Goal: Task Accomplishment & Management: Complete application form

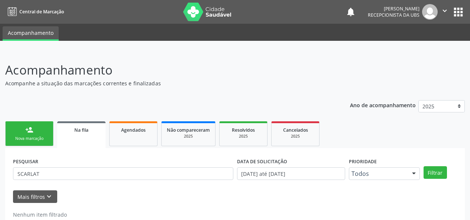
scroll to position [19, 0]
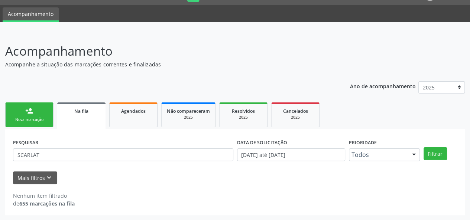
click at [37, 117] on link "person_add Nova marcação" at bounding box center [29, 115] width 48 height 25
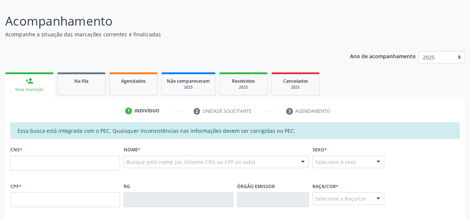
scroll to position [56, 0]
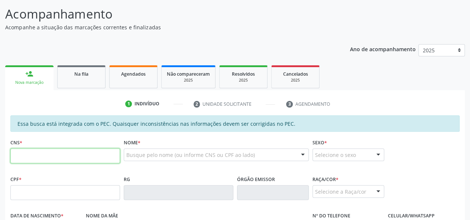
click at [51, 156] on input "text" at bounding box center [65, 156] width 110 height 15
type input "704 1022 8968 9080"
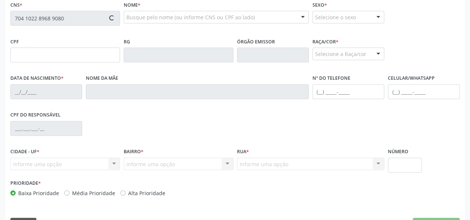
scroll to position [205, 0]
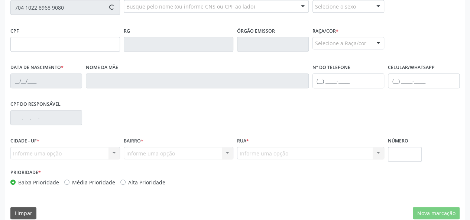
type input "013.588.764-01"
type input "[DATE]"
type input "[PERSON_NAME]"
type input "[PHONE_NUMBER]"
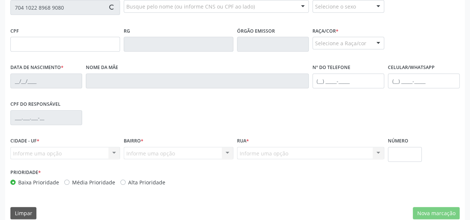
type input "S/N"
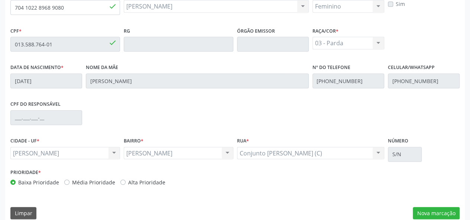
scroll to position [214, 0]
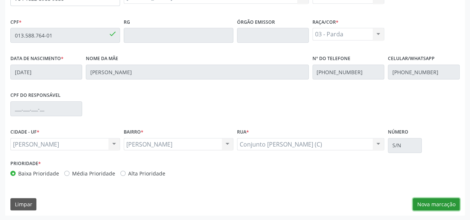
click at [453, 206] on button "Nova marcação" at bounding box center [436, 204] width 47 height 13
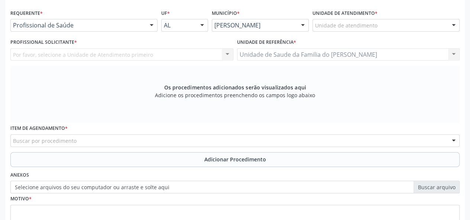
scroll to position [102, 0]
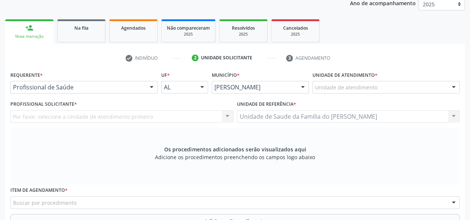
click at [150, 85] on div at bounding box center [151, 87] width 11 height 13
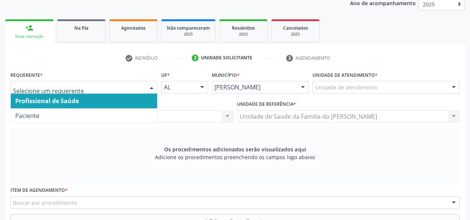
drag, startPoint x: 130, startPoint y: 101, endPoint x: 156, endPoint y: 101, distance: 26.0
click at [136, 101] on span "Profissional de Saúde" at bounding box center [84, 101] width 146 height 15
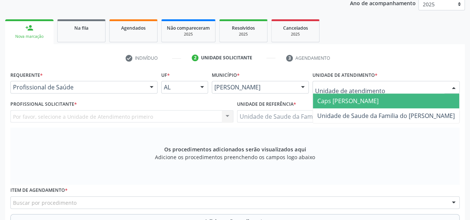
type input "J"
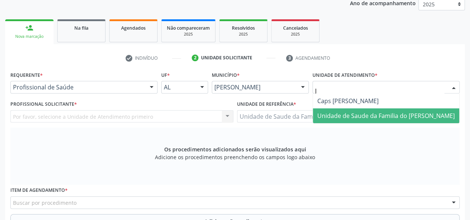
click at [339, 115] on span "Unidade de Saude da Familia do [PERSON_NAME]" at bounding box center [386, 116] width 138 height 8
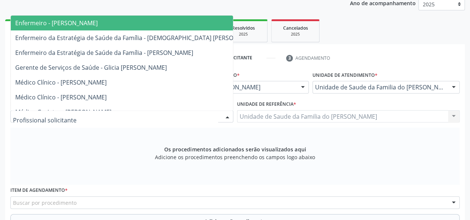
click at [226, 115] on div at bounding box center [227, 117] width 11 height 13
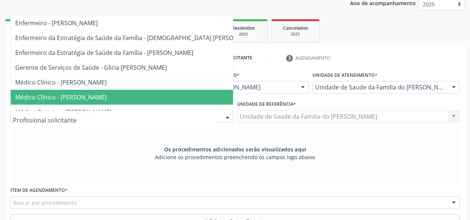
type input "J"
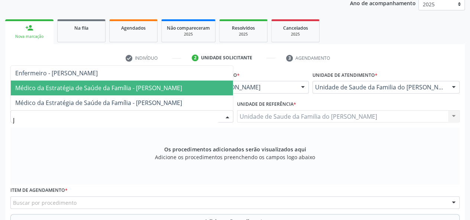
click at [168, 85] on span "Médico da Estratégia de Saúde da Família - [PERSON_NAME]" at bounding box center [98, 88] width 167 height 8
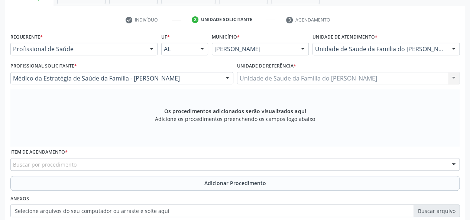
scroll to position [177, 0]
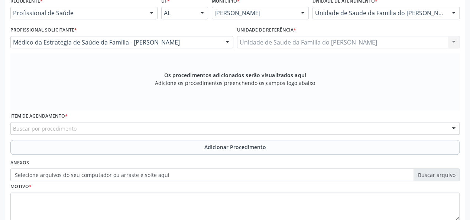
click at [142, 130] on div "Buscar por procedimento" at bounding box center [234, 128] width 449 height 13
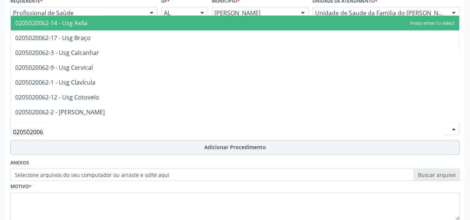
type input "0205020062"
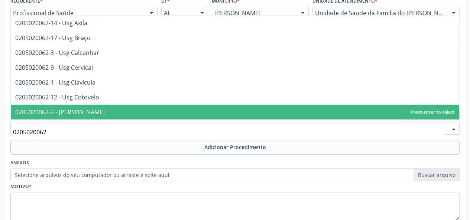
scroll to position [37, 0]
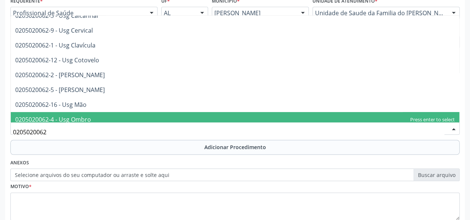
click at [116, 116] on span "0205020062-4 - Usg Ombro" at bounding box center [235, 119] width 449 height 15
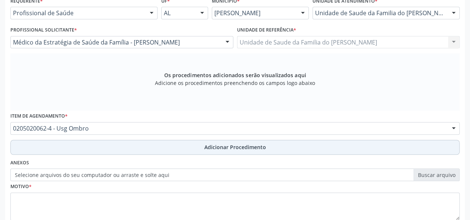
click at [180, 146] on button "Adicionar Procedimento" at bounding box center [234, 147] width 449 height 15
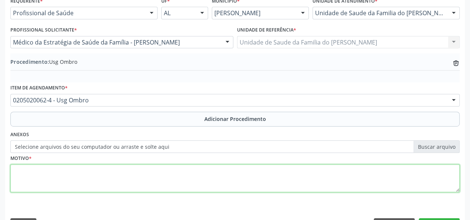
click at [133, 172] on textarea at bounding box center [234, 179] width 449 height 28
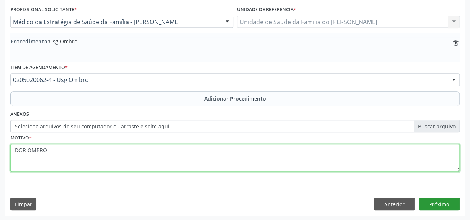
type textarea "DOR OMBRO"
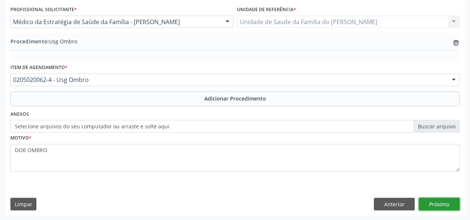
click at [427, 203] on button "Próximo" at bounding box center [439, 204] width 41 height 13
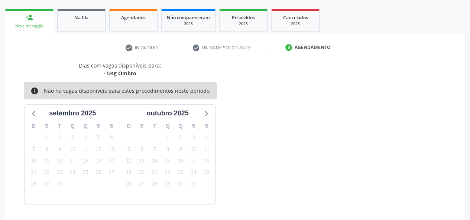
scroll to position [135, 0]
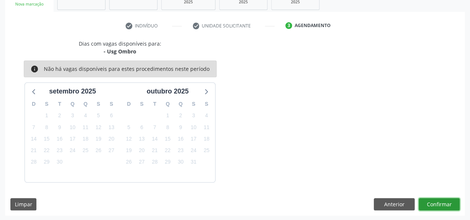
click at [427, 203] on button "Confirmar" at bounding box center [439, 204] width 41 height 13
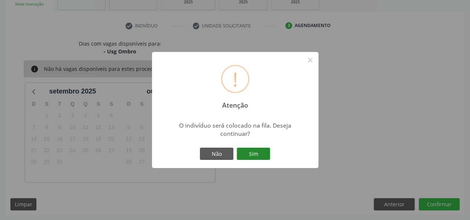
click at [259, 156] on button "Sim" at bounding box center [253, 154] width 33 height 13
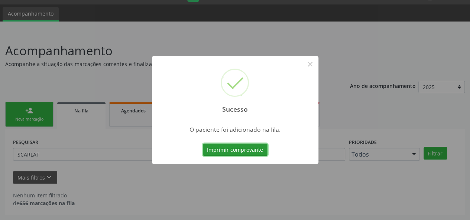
scroll to position [19, 0]
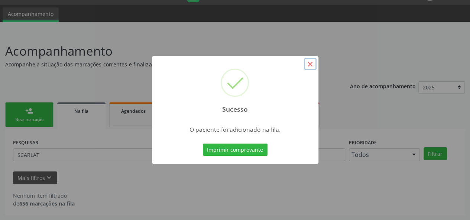
click at [311, 64] on button "×" at bounding box center [310, 64] width 13 height 13
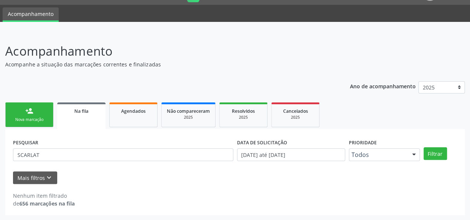
click at [25, 118] on div "Nova marcação" at bounding box center [29, 120] width 37 height 6
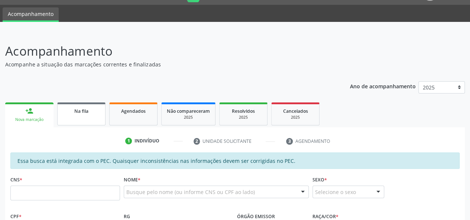
click at [96, 117] on link "Na fila" at bounding box center [81, 114] width 48 height 23
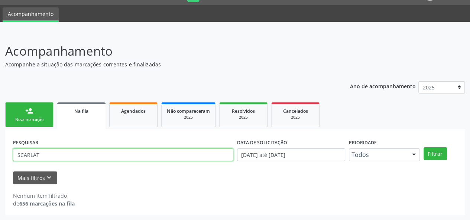
drag, startPoint x: 83, startPoint y: 156, endPoint x: 1, endPoint y: 160, distance: 81.5
click at [1, 160] on div "Acompanhamento Acompanhe a situação das marcações correntes e finalizadas Relat…" at bounding box center [235, 126] width 470 height 188
click at [46, 152] on input "898005928142597" at bounding box center [123, 155] width 220 height 13
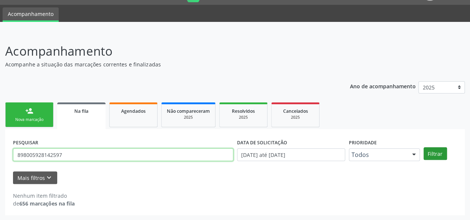
type input "898005928142597"
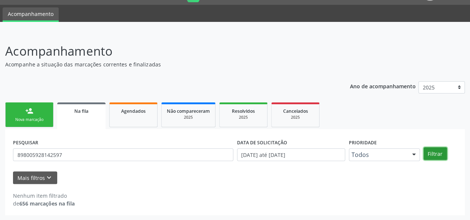
click at [437, 154] on button "Filtrar" at bounding box center [435, 154] width 23 height 13
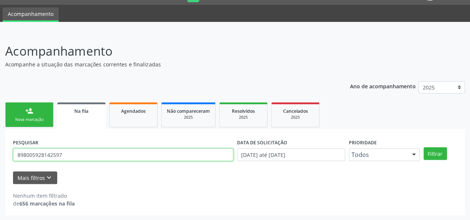
click at [42, 154] on input "898005928142597" at bounding box center [123, 155] width 220 height 13
click at [29, 118] on div "Nova marcação" at bounding box center [29, 120] width 37 height 6
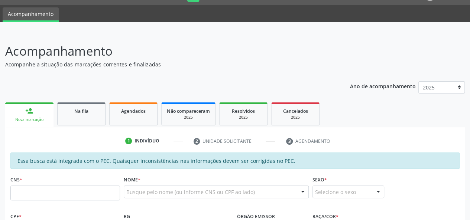
scroll to position [93, 0]
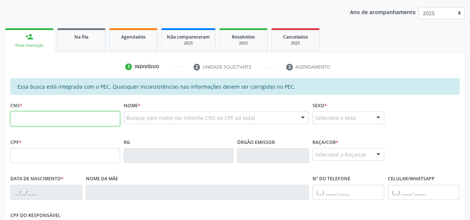
click at [50, 122] on input "text" at bounding box center [65, 119] width 110 height 15
paste input "898 0059 2814 2597"
type input "898 0059 2814 2597"
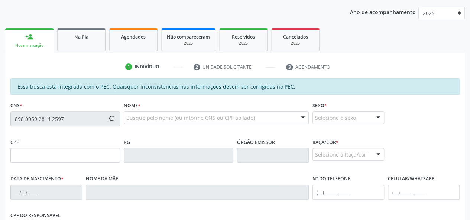
type input "168.761.434-22"
type input "1[DATE]"
type input "[PERSON_NAME]"
type input "[PHONE_NUMBER]"
type input "S/N"
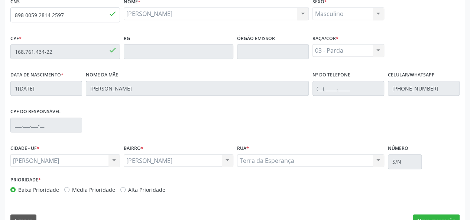
scroll to position [214, 0]
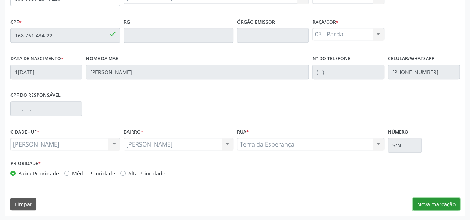
click at [447, 200] on button "Nova marcação" at bounding box center [436, 204] width 47 height 13
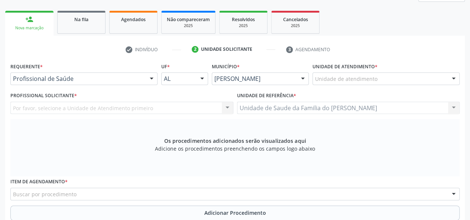
scroll to position [102, 0]
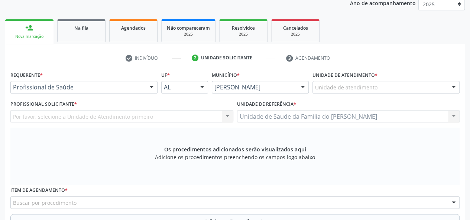
click at [154, 87] on div at bounding box center [151, 87] width 11 height 13
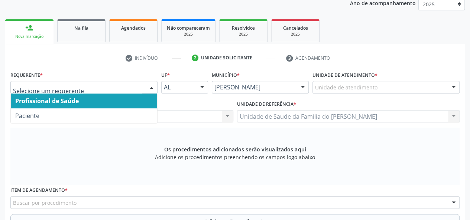
click at [144, 99] on span "Profissional de Saúde" at bounding box center [84, 101] width 146 height 15
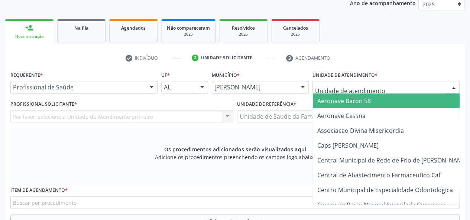
click at [391, 85] on div at bounding box center [386, 87] width 147 height 13
type input "J"
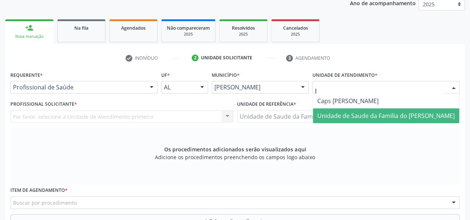
click at [382, 116] on span "Unidade de Saude da Familia do [PERSON_NAME]" at bounding box center [386, 116] width 138 height 8
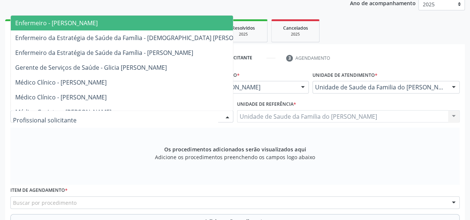
click at [226, 116] on div at bounding box center [227, 117] width 11 height 13
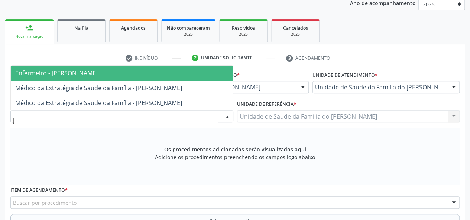
type input "[PERSON_NAME]"
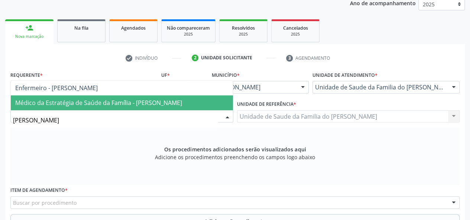
click at [171, 102] on span "Médico da Estratégia de Saúde da Família - [PERSON_NAME]" at bounding box center [98, 103] width 167 height 8
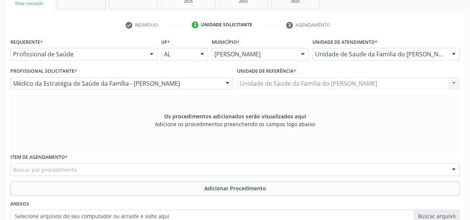
scroll to position [177, 0]
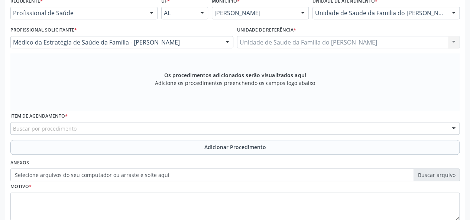
click at [162, 129] on div "Buscar por procedimento" at bounding box center [234, 128] width 449 height 13
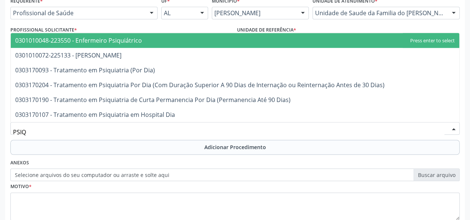
type input "PSIQU"
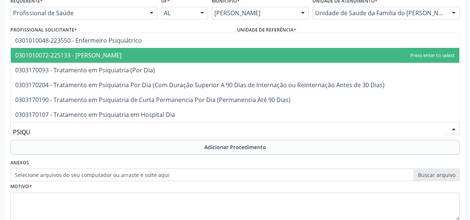
click at [168, 55] on span "0301010072-225133 - [PERSON_NAME]" at bounding box center [235, 55] width 449 height 15
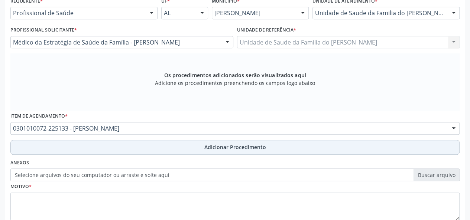
click at [176, 145] on button "Adicionar Procedimento" at bounding box center [234, 147] width 449 height 15
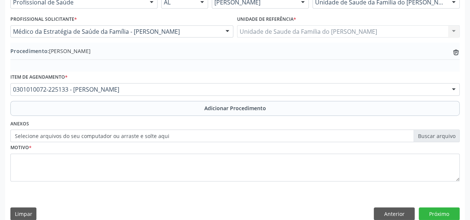
scroll to position [197, 0]
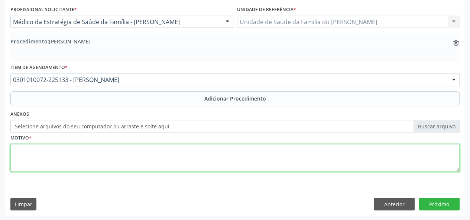
click at [156, 154] on textarea at bounding box center [234, 158] width 449 height 28
type textarea "RETORNO COM DRA [PERSON_NAME]"
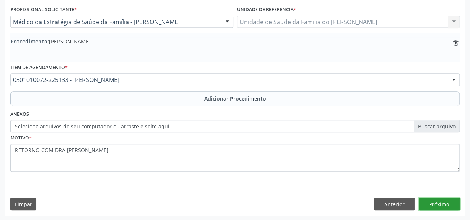
click at [438, 201] on button "Próximo" at bounding box center [439, 204] width 41 height 13
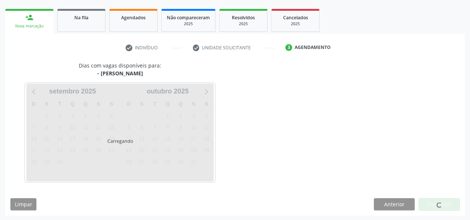
scroll to position [135, 0]
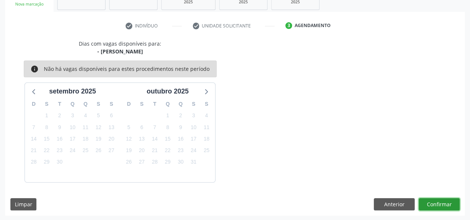
click at [438, 201] on button "Confirmar" at bounding box center [439, 204] width 41 height 13
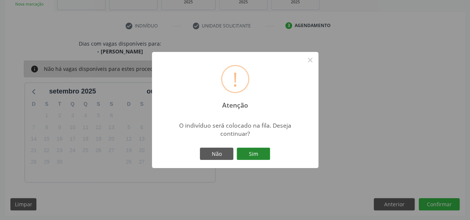
click at [258, 150] on button "Sim" at bounding box center [253, 154] width 33 height 13
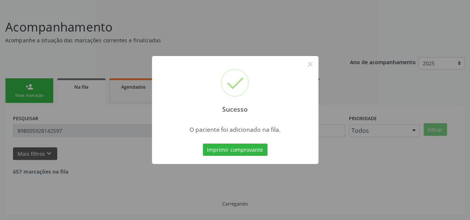
scroll to position [35, 0]
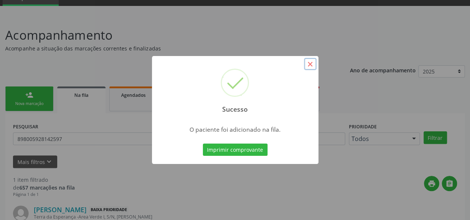
click at [308, 62] on button "×" at bounding box center [310, 64] width 13 height 13
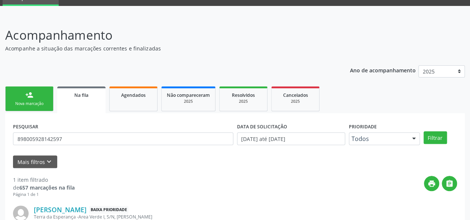
click at [41, 103] on div "Nova marcação" at bounding box center [29, 104] width 37 height 6
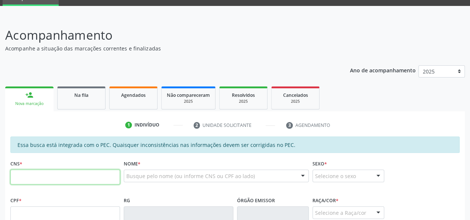
click at [50, 178] on input "text" at bounding box center [65, 177] width 110 height 15
type input "704 1064 5504 6850"
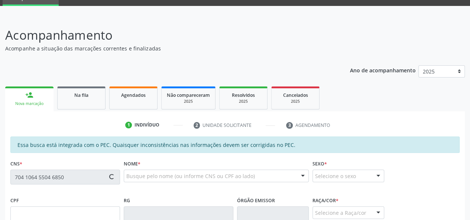
type input "119.781.694-18"
type input "[DATE]"
type input "[PERSON_NAME]"
type input "[PHONE_NUMBER]"
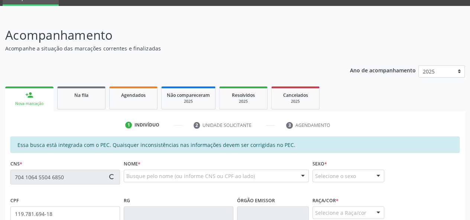
type input "S/N"
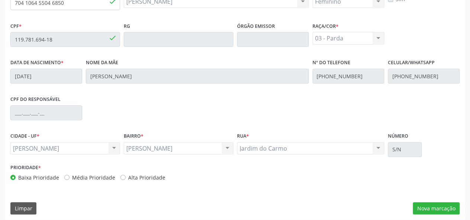
scroll to position [214, 0]
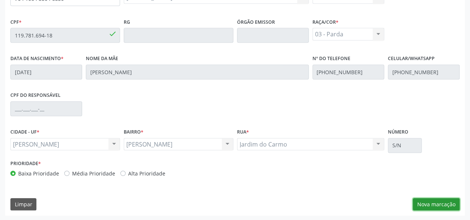
click at [429, 202] on button "Nova marcação" at bounding box center [436, 204] width 47 height 13
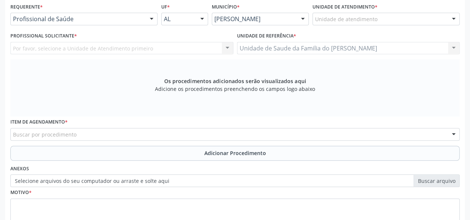
scroll to position [102, 0]
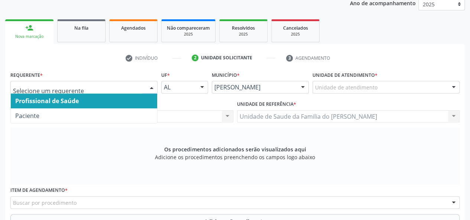
click at [124, 105] on span "Profissional de Saúde" at bounding box center [84, 101] width 146 height 15
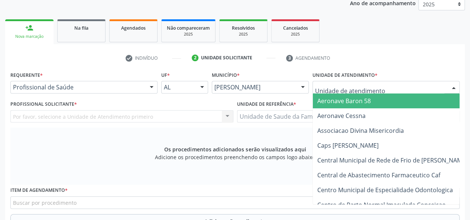
type input "J"
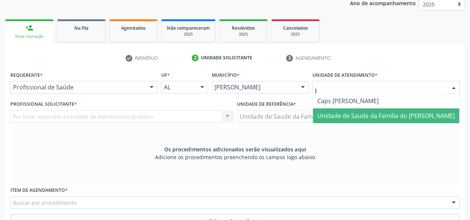
click at [353, 119] on span "Unidade de Saude da Familia do [PERSON_NAME]" at bounding box center [386, 116] width 138 height 8
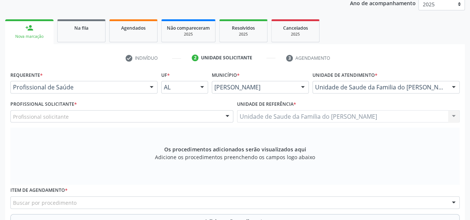
click at [225, 117] on div at bounding box center [227, 117] width 11 height 13
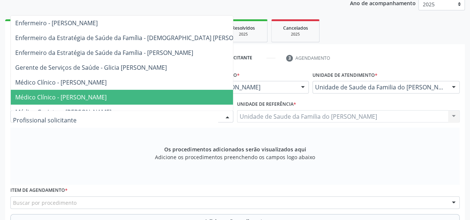
type input "J"
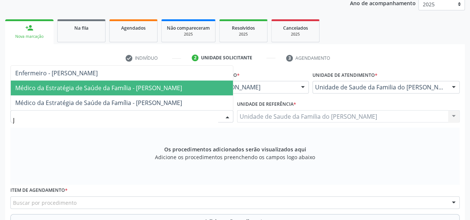
click at [170, 87] on span "Médico da Estratégia de Saúde da Família - [PERSON_NAME]" at bounding box center [98, 88] width 167 height 8
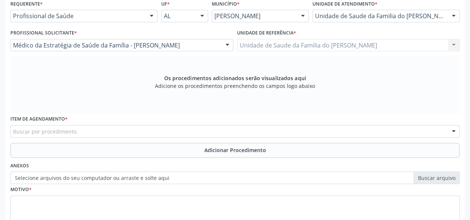
scroll to position [177, 0]
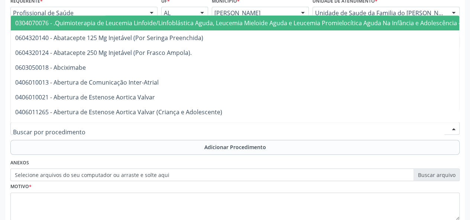
click at [152, 128] on div at bounding box center [234, 128] width 449 height 13
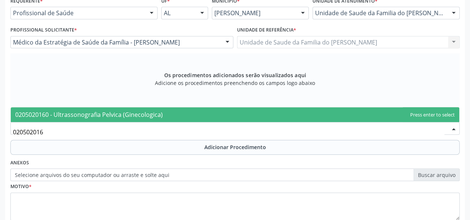
type input "0205020160"
click at [154, 116] on span "0205020160 - Ultrassonografia Pelvica (Ginecologica)" at bounding box center [89, 115] width 148 height 8
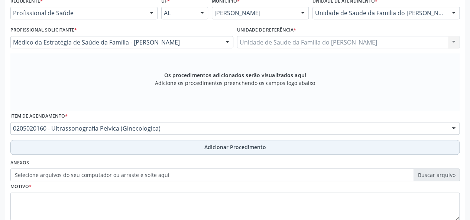
click at [162, 149] on button "Adicionar Procedimento" at bounding box center [234, 147] width 449 height 15
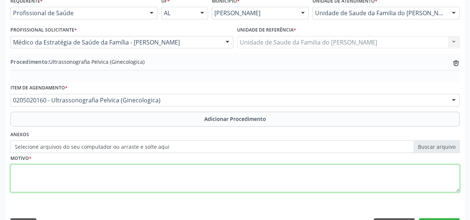
click at [151, 169] on textarea at bounding box center [234, 179] width 449 height 28
click at [25, 172] on textarea "DISMINORREIA" at bounding box center [234, 179] width 449 height 28
drag, startPoint x: 25, startPoint y: 172, endPoint x: 202, endPoint y: 173, distance: 177.3
click at [202, 173] on textarea "DISMINORREIA" at bounding box center [234, 179] width 449 height 28
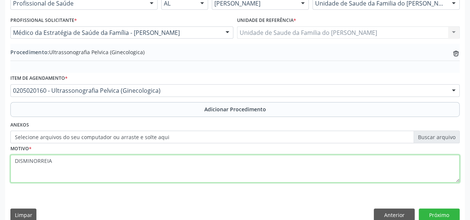
scroll to position [197, 0]
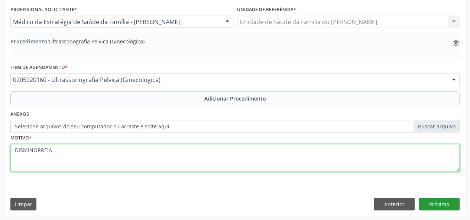
type textarea "DISMINORREIA"
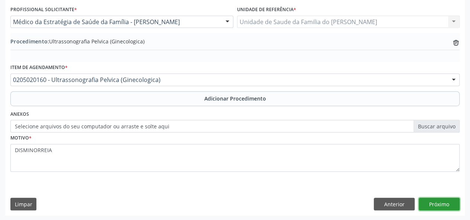
click at [437, 200] on button "Próximo" at bounding box center [439, 204] width 41 height 13
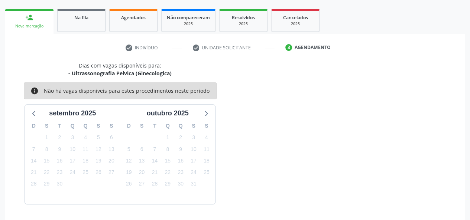
scroll to position [135, 0]
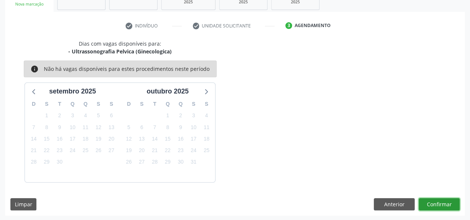
click at [437, 201] on button "Confirmar" at bounding box center [439, 204] width 41 height 13
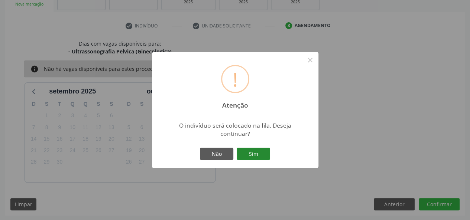
click at [258, 156] on button "Sim" at bounding box center [253, 154] width 33 height 13
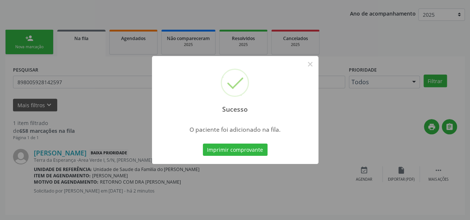
scroll to position [35, 0]
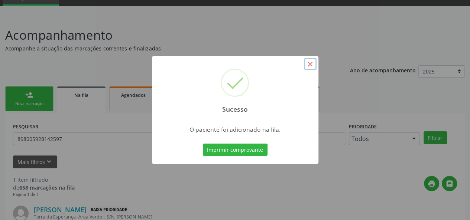
click at [310, 65] on button "×" at bounding box center [310, 64] width 13 height 13
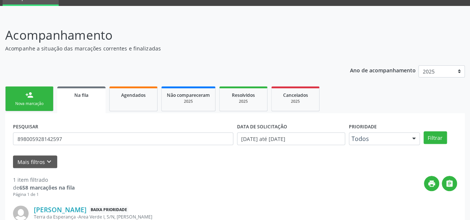
click at [43, 96] on link "person_add Nova marcação" at bounding box center [29, 99] width 48 height 25
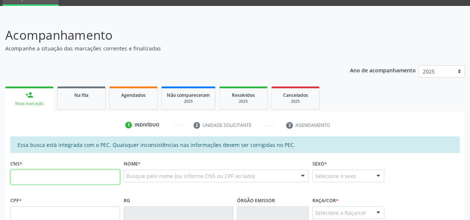
click at [52, 178] on input "text" at bounding box center [65, 177] width 110 height 15
type input "700 1058 8592 5090"
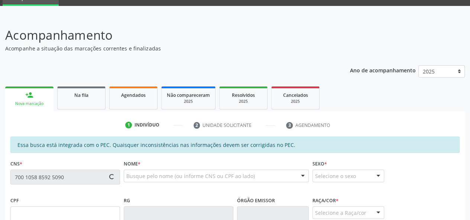
type input "219.595.428-00"
type input "2[DATE]"
type input "[PERSON_NAME]"
type input "[PHONE_NUMBER]"
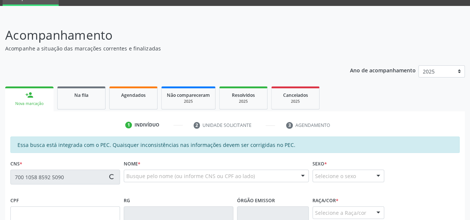
type input "S/N"
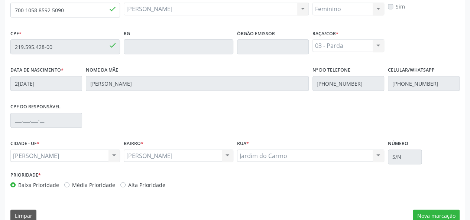
scroll to position [214, 0]
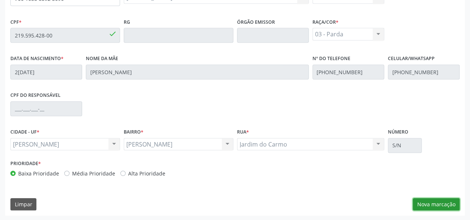
click at [424, 202] on button "Nova marcação" at bounding box center [436, 204] width 47 height 13
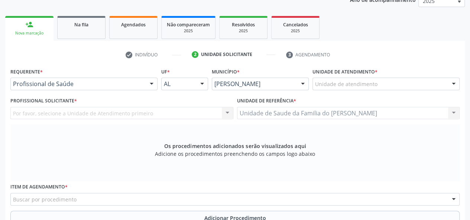
scroll to position [102, 0]
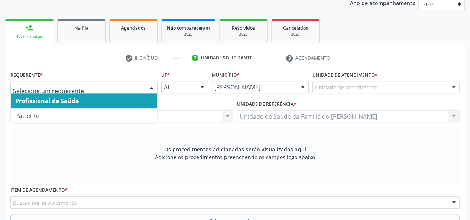
click at [149, 91] on div at bounding box center [151, 87] width 11 height 13
click at [137, 99] on span "Profissional de Saúde" at bounding box center [84, 101] width 146 height 15
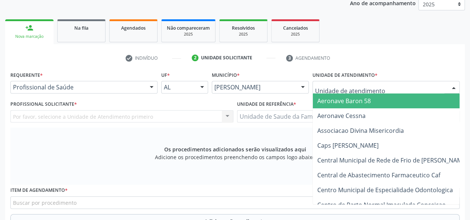
type input "J"
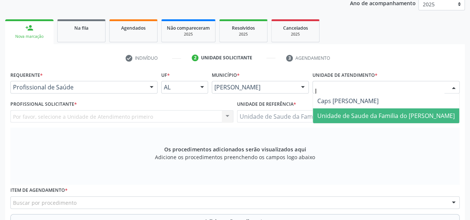
click at [360, 113] on span "Unidade de Saude da Familia do [PERSON_NAME]" at bounding box center [386, 116] width 138 height 8
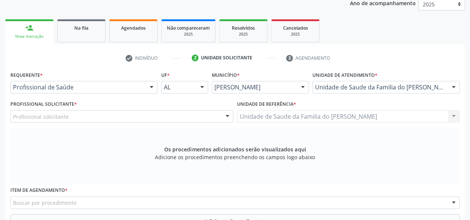
click at [227, 115] on div at bounding box center [227, 117] width 11 height 13
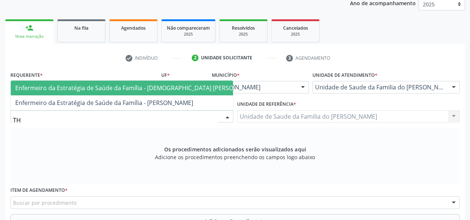
type input "T"
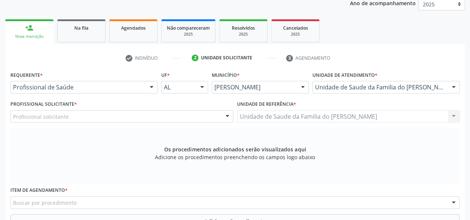
click at [287, 72] on div "Município * [PERSON_NAME] resultado encontrado para: " " Não há nenhuma opção p…" at bounding box center [260, 84] width 101 height 29
click at [150, 87] on div at bounding box center [151, 87] width 11 height 13
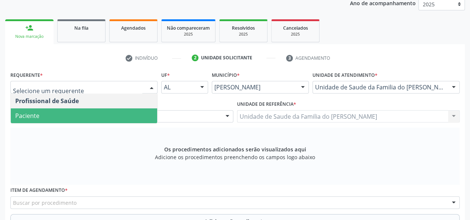
click at [118, 113] on span "Paciente" at bounding box center [84, 116] width 146 height 15
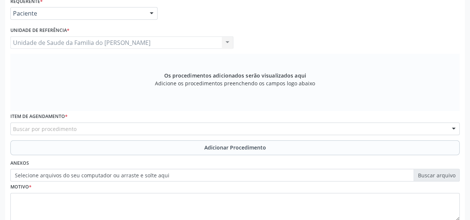
scroll to position [177, 0]
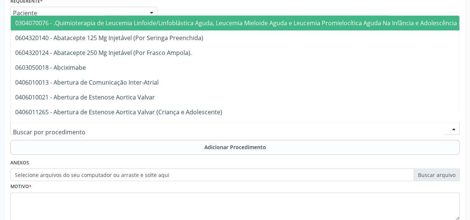
click at [103, 129] on div at bounding box center [234, 128] width 449 height 13
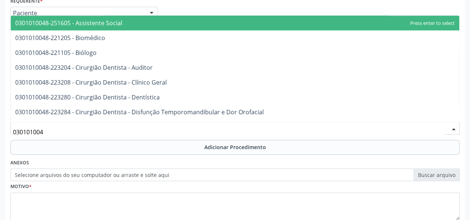
type input "0301010048"
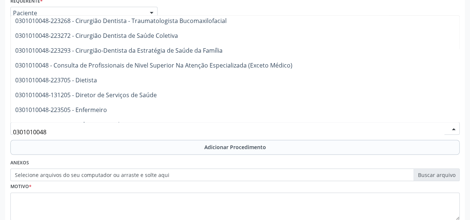
scroll to position [372, 0]
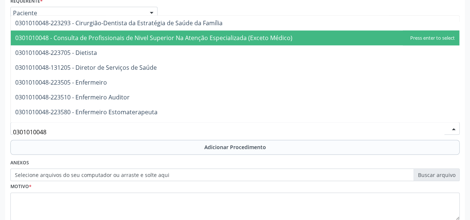
click at [224, 37] on span "0301010048 - Consulta de Profissionais de Nivel Superior Na Atenção Especializa…" at bounding box center [153, 38] width 277 height 8
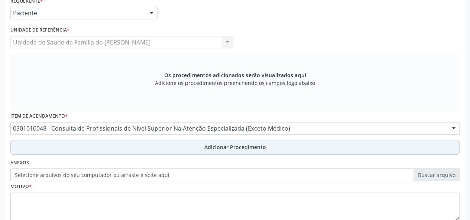
click at [221, 147] on span "Adicionar Procedimento" at bounding box center [235, 147] width 62 height 8
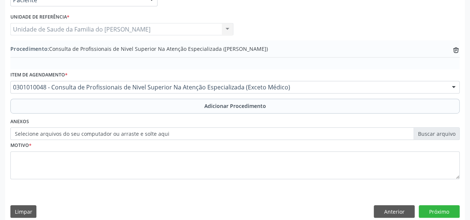
scroll to position [197, 0]
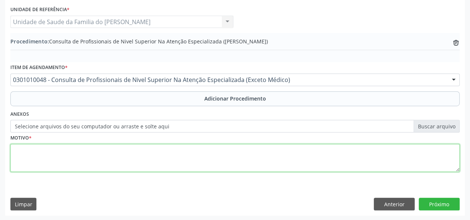
click at [148, 156] on textarea at bounding box center [234, 158] width 449 height 28
type textarea "CEO (RX , ENDONTIA)"
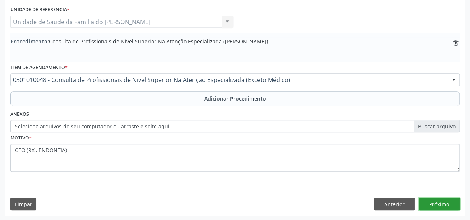
click at [439, 202] on button "Próximo" at bounding box center [439, 204] width 41 height 13
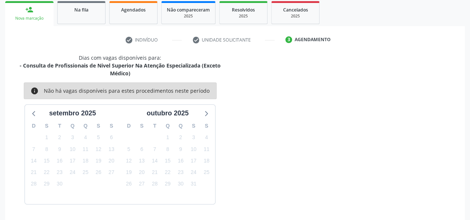
scroll to position [142, 0]
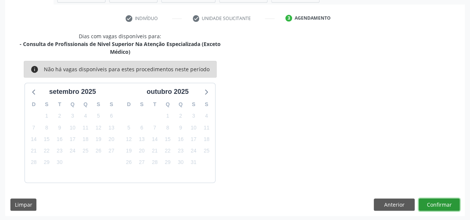
click at [438, 204] on button "Confirmar" at bounding box center [439, 205] width 41 height 13
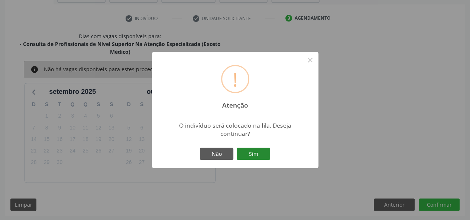
click at [258, 154] on button "Sim" at bounding box center [253, 154] width 33 height 13
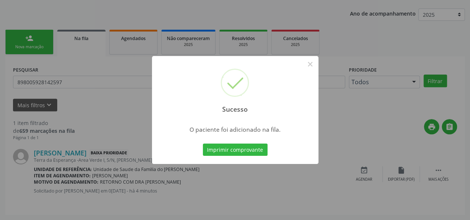
scroll to position [35, 0]
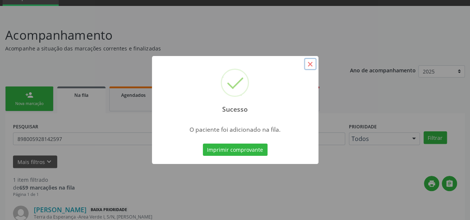
click at [310, 67] on button "×" at bounding box center [310, 64] width 13 height 13
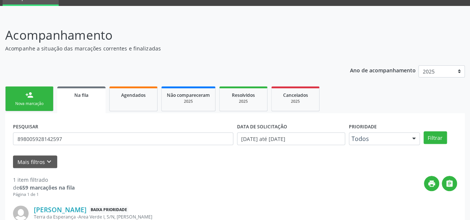
click at [23, 98] on link "person_add Nova marcação" at bounding box center [29, 99] width 48 height 25
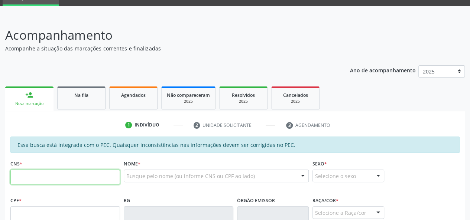
click at [50, 176] on input "text" at bounding box center [65, 177] width 110 height 15
click at [76, 97] on span "Na fila" at bounding box center [81, 95] width 14 height 6
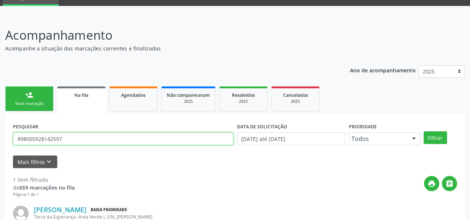
drag, startPoint x: 91, startPoint y: 139, endPoint x: 14, endPoint y: 137, distance: 77.3
click at [14, 137] on input "898005928142597" at bounding box center [123, 139] width 220 height 13
type input "[PERSON_NAME]"
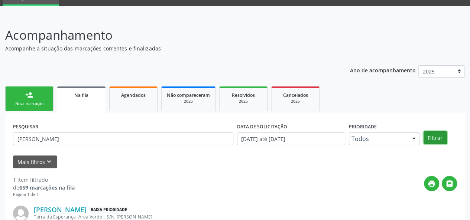
click at [427, 136] on button "Filtrar" at bounding box center [435, 138] width 23 height 13
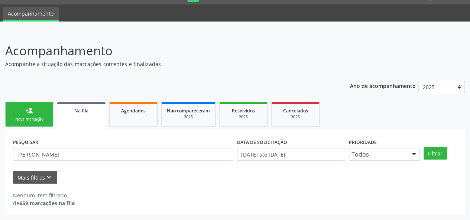
scroll to position [19, 0]
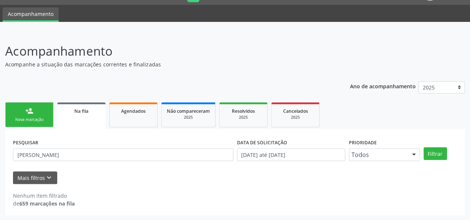
click at [33, 115] on link "person_add Nova marcação" at bounding box center [29, 115] width 48 height 25
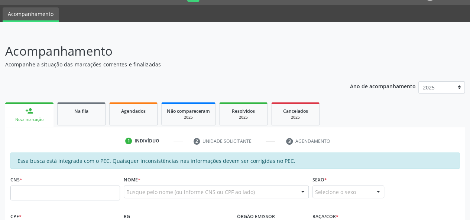
scroll to position [56, 0]
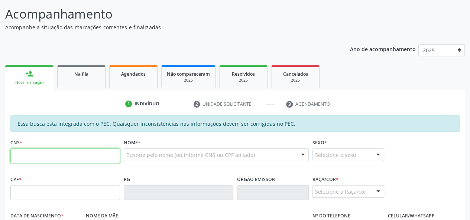
paste input "700 4023 7506 8050"
type input "700 4023 7506 8050"
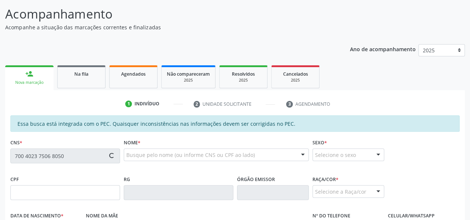
type input "150.419.864-60"
type input "1[DATE]"
type input "Valdece [PERSON_NAME]"
type input "[PHONE_NUMBER]"
type input "19A"
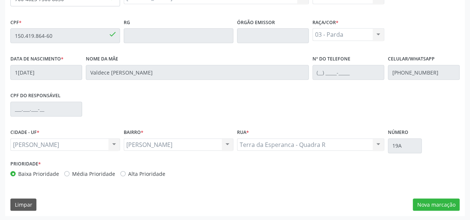
scroll to position [214, 0]
click at [431, 202] on button "Nova marcação" at bounding box center [436, 204] width 47 height 13
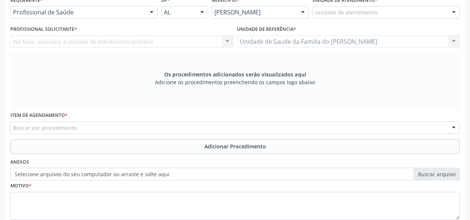
scroll to position [102, 0]
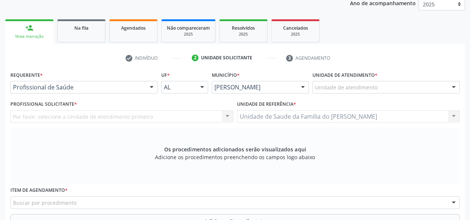
click at [152, 85] on div at bounding box center [151, 87] width 11 height 13
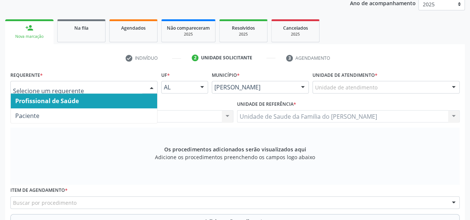
click at [129, 103] on span "Profissional de Saúde" at bounding box center [84, 101] width 146 height 15
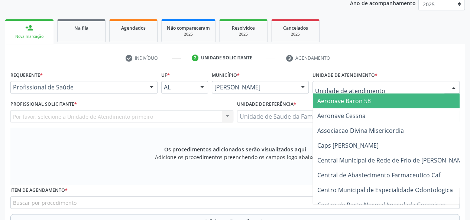
type input "J"
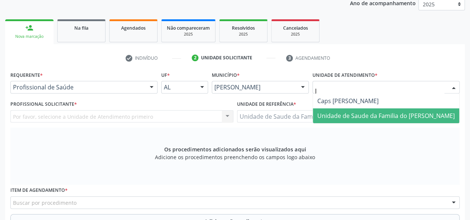
click at [360, 116] on span "Unidade de Saude da Familia do [PERSON_NAME]" at bounding box center [386, 116] width 138 height 8
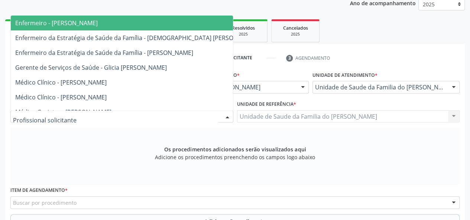
click at [221, 115] on div at bounding box center [121, 116] width 223 height 13
type input "J"
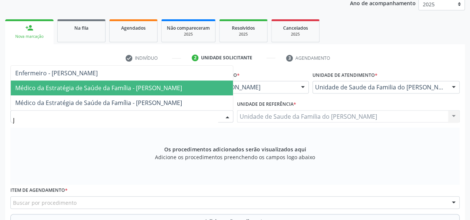
click at [182, 91] on span "Médico da Estratégia de Saúde da Família - [PERSON_NAME]" at bounding box center [98, 88] width 167 height 8
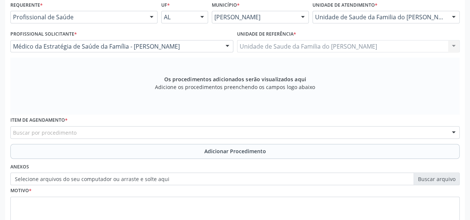
scroll to position [177, 0]
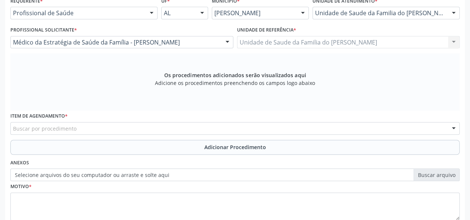
click at [178, 131] on div "Buscar por procedimento" at bounding box center [234, 128] width 449 height 13
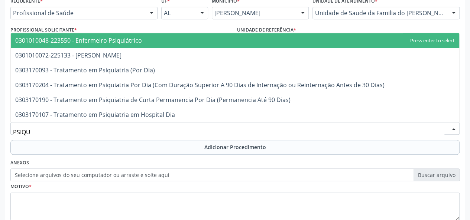
type input "PSIQUI"
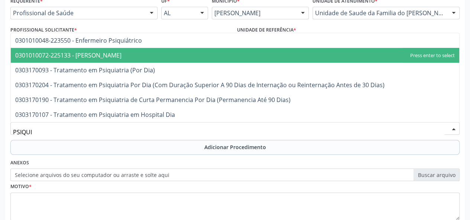
click at [157, 54] on span "0301010072-225133 - [PERSON_NAME]" at bounding box center [235, 55] width 449 height 15
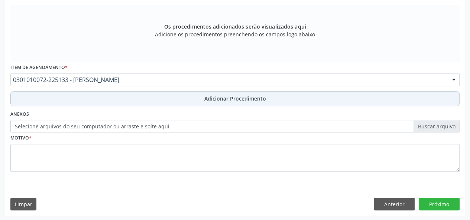
click at [188, 100] on button "Adicionar Procedimento" at bounding box center [234, 98] width 449 height 15
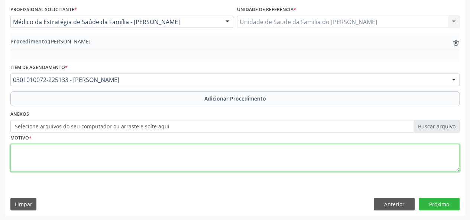
click at [135, 159] on textarea at bounding box center [234, 158] width 449 height 28
type textarea "ANSIEDADE GENERALIZADA"
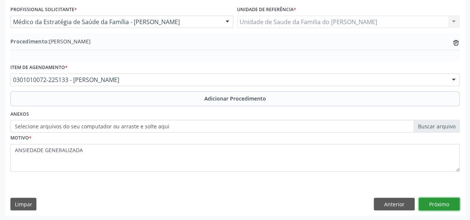
click at [439, 203] on button "Próximo" at bounding box center [439, 204] width 41 height 13
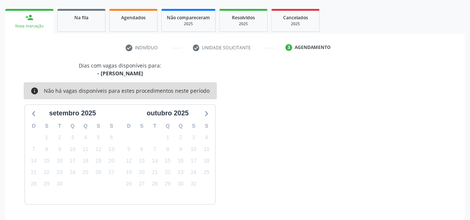
scroll to position [135, 0]
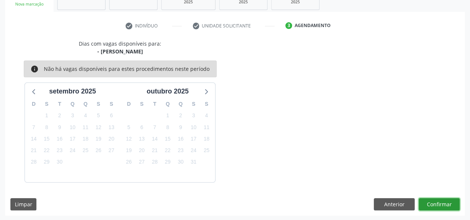
click at [444, 203] on button "Confirmar" at bounding box center [439, 204] width 41 height 13
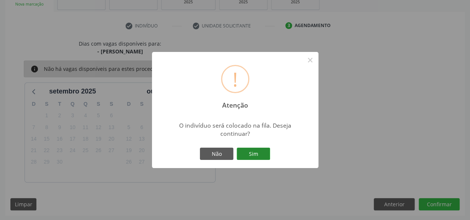
click at [253, 155] on button "Sim" at bounding box center [253, 154] width 33 height 13
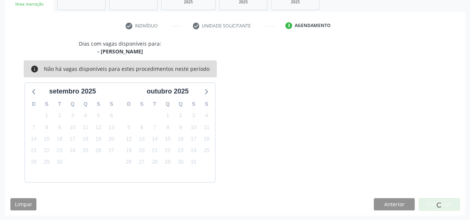
scroll to position [35, 0]
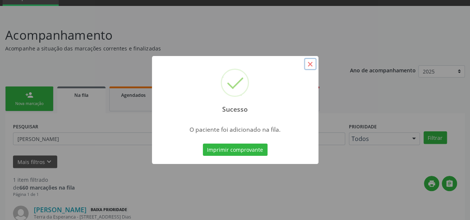
click at [309, 66] on button "×" at bounding box center [310, 64] width 13 height 13
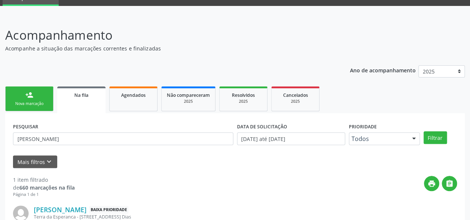
click at [22, 102] on div "Nova marcação" at bounding box center [29, 104] width 37 height 6
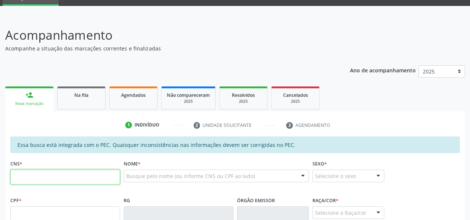
click at [42, 177] on input "text" at bounding box center [65, 177] width 110 height 15
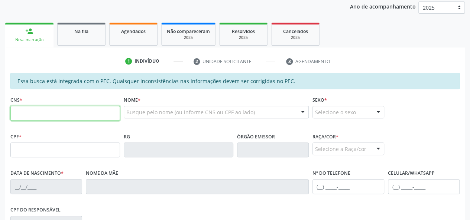
scroll to position [109, 0]
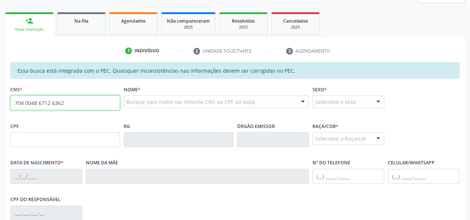
type input "704 0048 6712 6362"
type input "049.106.694-50"
type input "[DATE]"
type input "Benedita [PERSON_NAME]"
type input "[PHONE_NUMBER]"
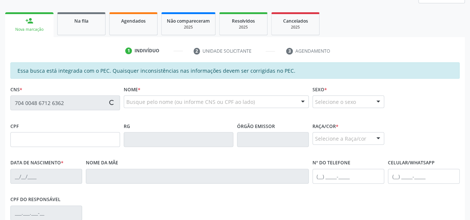
type input "S/N"
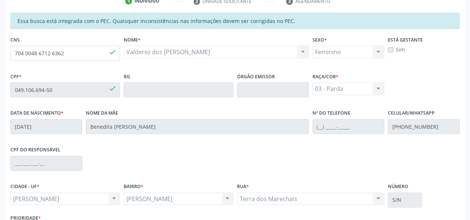
scroll to position [214, 0]
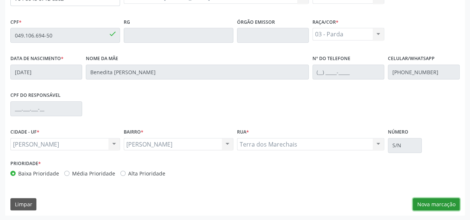
click at [431, 206] on button "Nova marcação" at bounding box center [436, 204] width 47 height 13
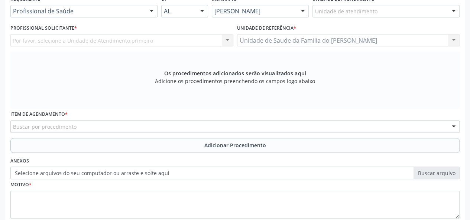
scroll to position [139, 0]
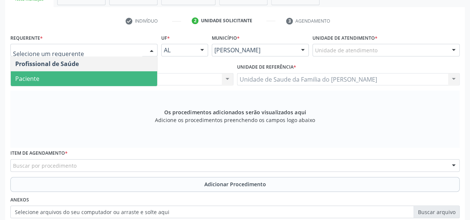
click at [119, 77] on span "Paciente" at bounding box center [84, 78] width 146 height 15
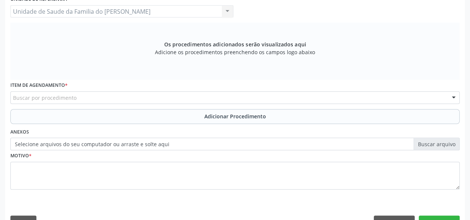
scroll to position [214, 0]
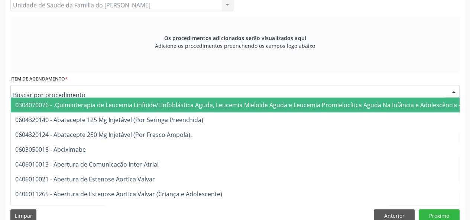
click at [115, 90] on div at bounding box center [234, 91] width 449 height 13
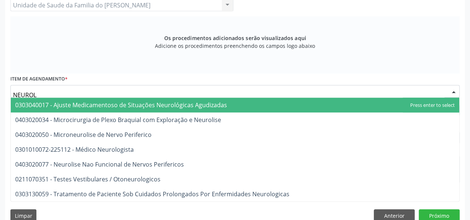
type input "NEUROLO"
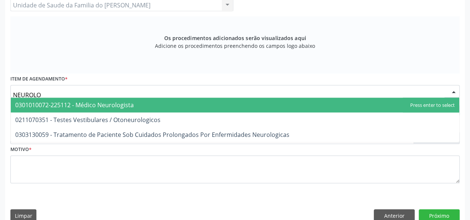
click at [119, 104] on span "0301010072-225112 - Médico Neurologista" at bounding box center [74, 105] width 119 height 8
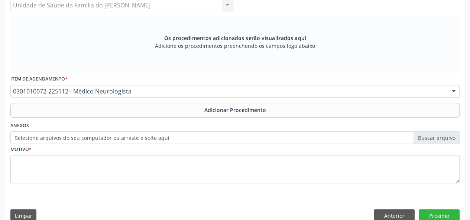
click at [119, 107] on button "Adicionar Procedimento" at bounding box center [234, 110] width 449 height 15
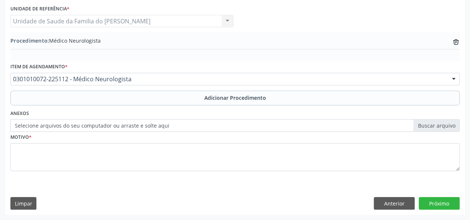
scroll to position [197, 0]
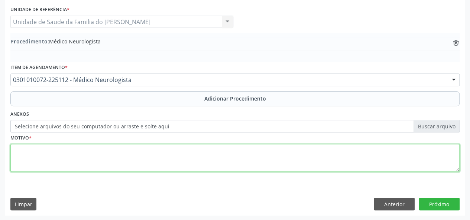
click at [105, 156] on textarea at bounding box center [234, 158] width 449 height 28
type textarea "RETORNO"
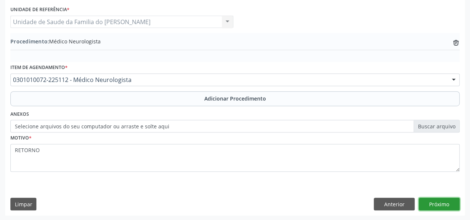
click at [441, 203] on button "Próximo" at bounding box center [439, 204] width 41 height 13
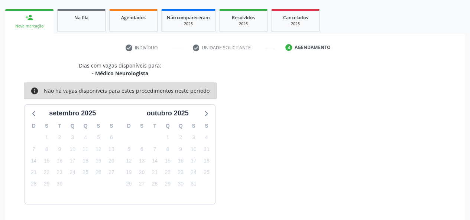
scroll to position [135, 0]
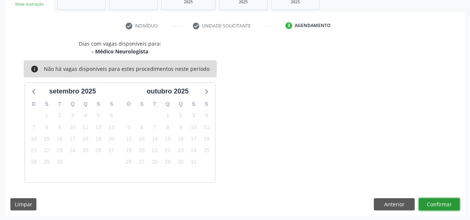
click at [441, 203] on button "Confirmar" at bounding box center [439, 204] width 41 height 13
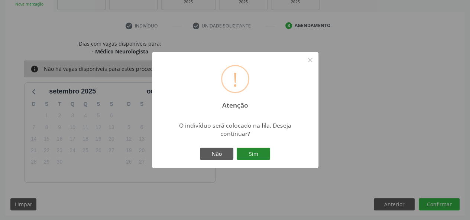
click at [253, 152] on button "Sim" at bounding box center [253, 154] width 33 height 13
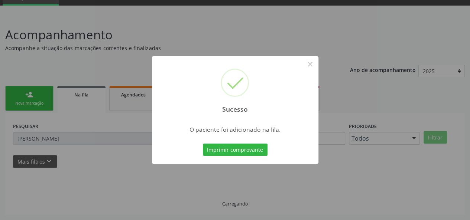
scroll to position [35, 0]
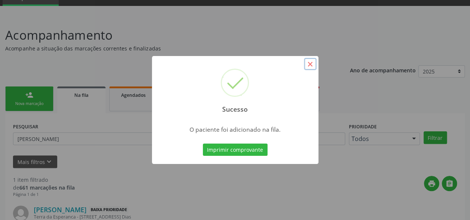
click at [307, 62] on button "×" at bounding box center [310, 64] width 13 height 13
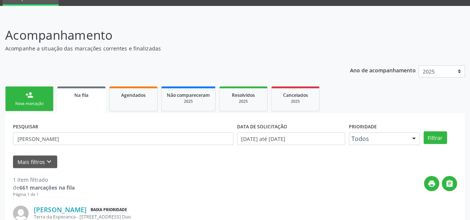
click at [78, 99] on link "Na fila" at bounding box center [81, 100] width 48 height 27
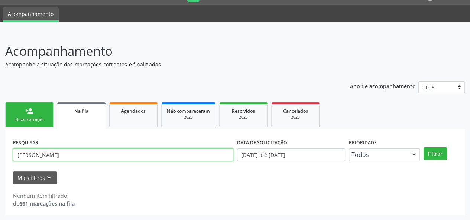
drag, startPoint x: 64, startPoint y: 154, endPoint x: 0, endPoint y: 154, distance: 64.3
click at [0, 154] on div "Acompanhamento Acompanhe a situação das marcações correntes e finalizadas Relat…" at bounding box center [235, 126] width 470 height 188
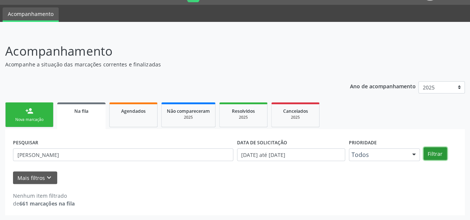
click at [429, 151] on button "Filtrar" at bounding box center [435, 154] width 23 height 13
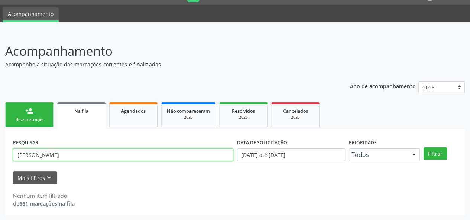
paste input "700204972917221"
type input "IVANILD700204972917221O"
drag, startPoint x: 106, startPoint y: 157, endPoint x: 18, endPoint y: 154, distance: 88.2
click at [18, 154] on input "IVANILD700204972917221O" at bounding box center [123, 155] width 220 height 13
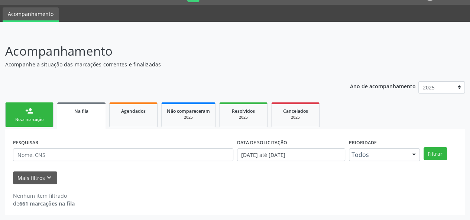
click at [18, 114] on link "person_add Nova marcação" at bounding box center [29, 115] width 48 height 25
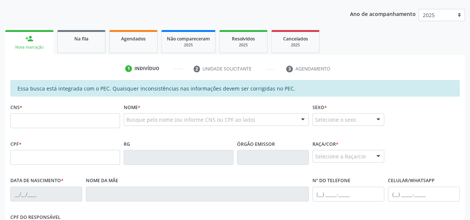
scroll to position [93, 0]
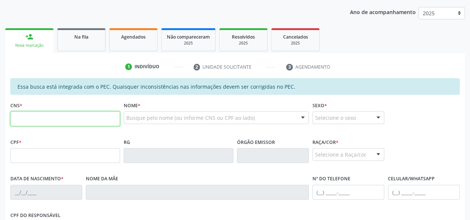
paste input "700 2049 7291 7221"
type input "700 2049 7291 7221"
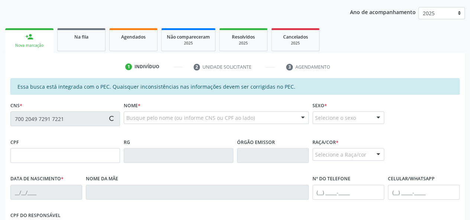
type input "048.939.428-08"
type input "[DATE]"
type input "Dilma de Lima"
type input "[PHONE_NUMBER]"
type input "23"
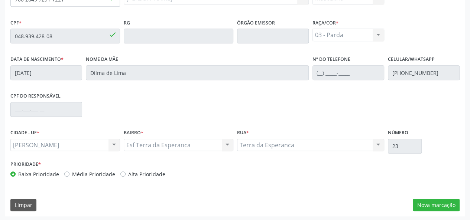
scroll to position [214, 0]
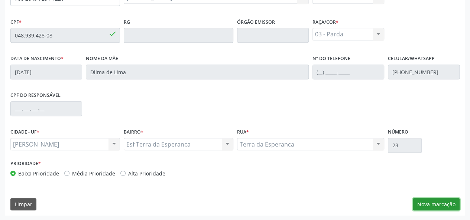
click at [426, 207] on button "Nova marcação" at bounding box center [436, 204] width 47 height 13
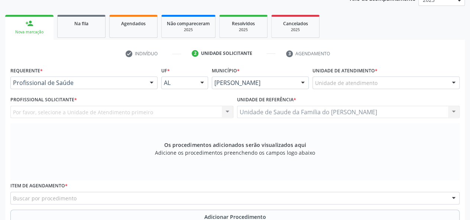
scroll to position [102, 0]
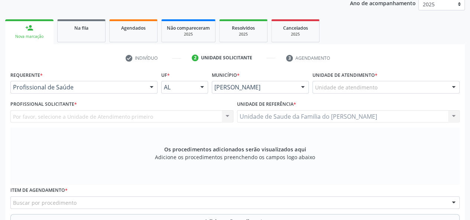
click at [148, 87] on div at bounding box center [151, 87] width 11 height 13
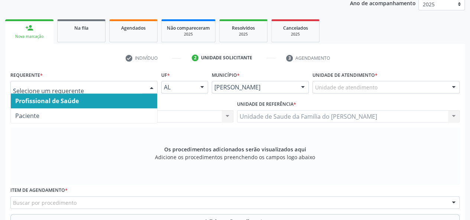
click at [130, 99] on span "Profissional de Saúde" at bounding box center [84, 101] width 146 height 15
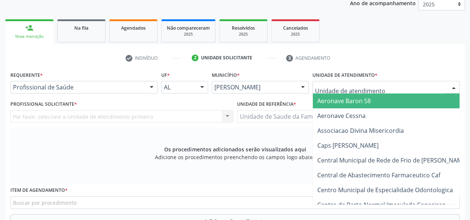
type input "J"
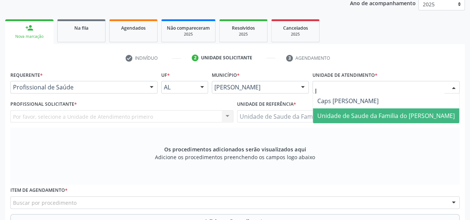
click at [362, 112] on span "Unidade de Saude da Familia do [PERSON_NAME]" at bounding box center [386, 116] width 138 height 8
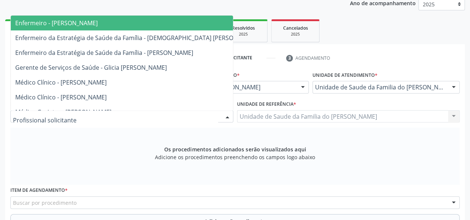
click at [227, 115] on div at bounding box center [227, 117] width 11 height 13
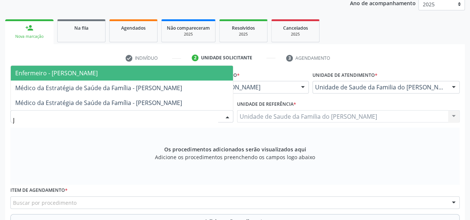
type input "[PERSON_NAME]"
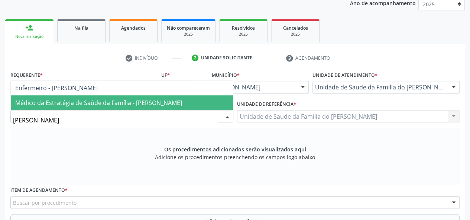
click at [153, 101] on span "Médico da Estratégia de Saúde da Família - [PERSON_NAME]" at bounding box center [98, 103] width 167 height 8
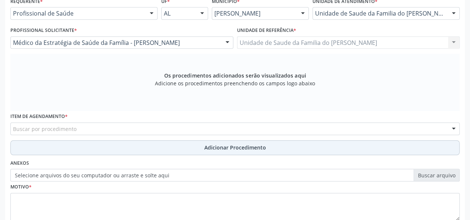
scroll to position [177, 0]
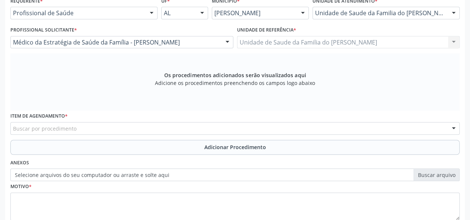
click at [112, 129] on div "Buscar por procedimento" at bounding box center [234, 128] width 449 height 13
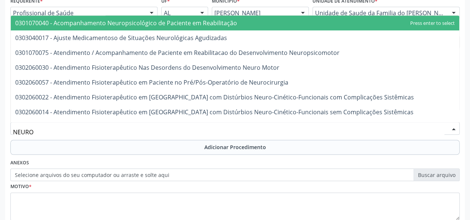
click at [112, 129] on input "NEURO" at bounding box center [229, 132] width 432 height 15
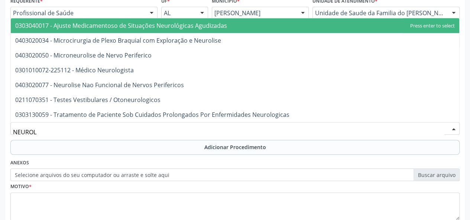
type input "NEUROLO"
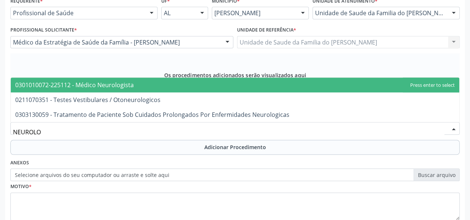
click at [119, 80] on span "0301010072-225112 - Médico Neurologista" at bounding box center [235, 85] width 449 height 15
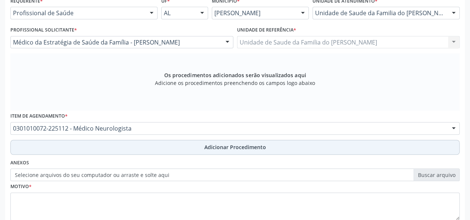
click at [118, 148] on button "Adicionar Procedimento" at bounding box center [234, 147] width 449 height 15
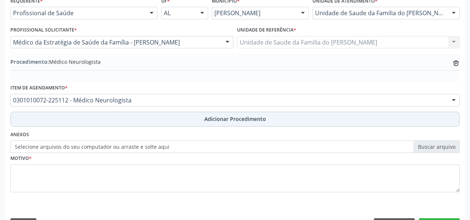
scroll to position [197, 0]
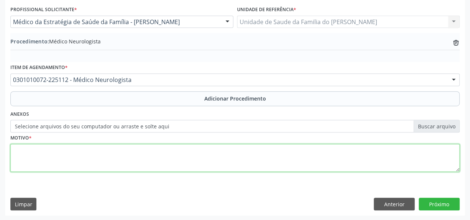
click at [114, 159] on textarea at bounding box center [234, 158] width 449 height 28
click at [114, 159] on textarea "SEQUELAS DE ACIDENTE VASCULAR CELEBRAL" at bounding box center [234, 158] width 449 height 28
drag, startPoint x: 114, startPoint y: 159, endPoint x: 153, endPoint y: 162, distance: 38.8
click at [115, 159] on textarea "SEQUELAS DE ACIDENTE VASCULAR CELEBRAL" at bounding box center [234, 158] width 449 height 28
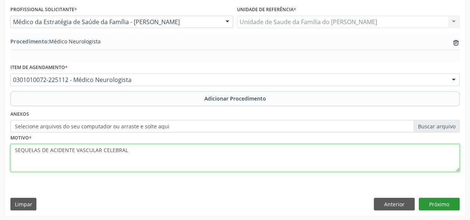
type textarea "SEQUELAS DE ACIDENTE VASCULAR CELEBRAL"
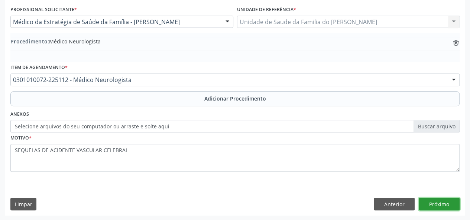
click at [434, 202] on button "Próximo" at bounding box center [439, 204] width 41 height 13
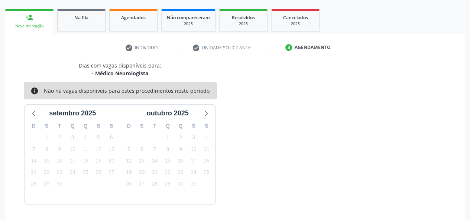
scroll to position [135, 0]
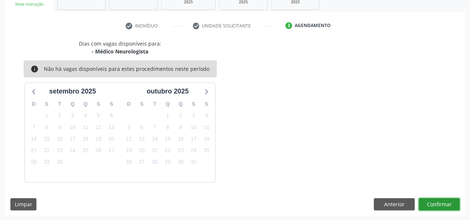
click at [424, 200] on button "Confirmar" at bounding box center [439, 204] width 41 height 13
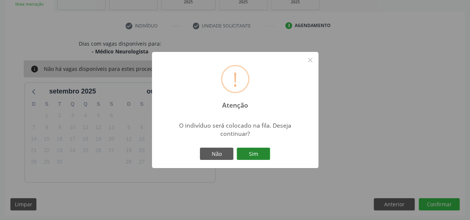
click at [266, 156] on button "Sim" at bounding box center [253, 154] width 33 height 13
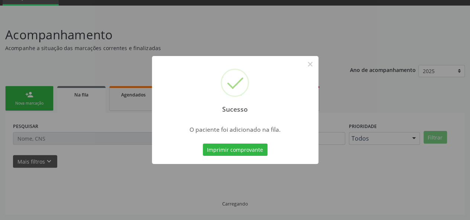
scroll to position [35, 0]
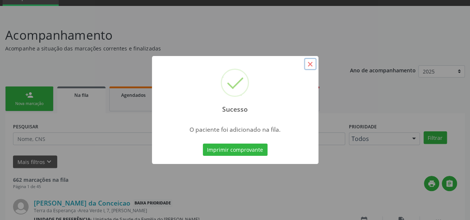
click at [307, 65] on button "×" at bounding box center [310, 64] width 13 height 13
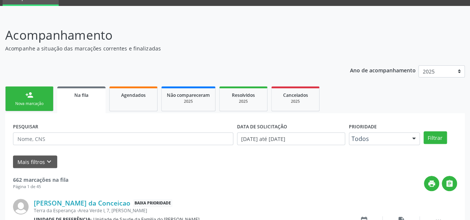
click at [32, 97] on div "person_add" at bounding box center [29, 95] width 8 height 8
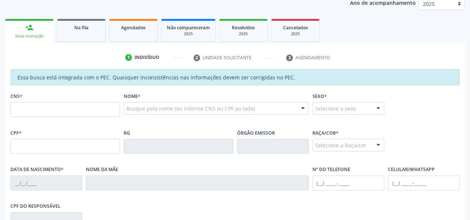
scroll to position [109, 0]
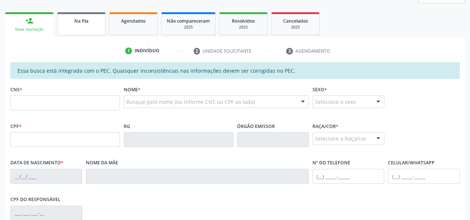
click at [82, 28] on link "Na fila" at bounding box center [81, 23] width 48 height 23
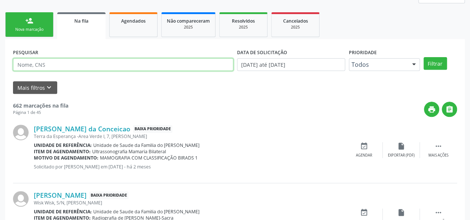
click at [65, 65] on input "text" at bounding box center [123, 64] width 220 height 13
click at [424, 57] on button "Filtrar" at bounding box center [435, 63] width 23 height 13
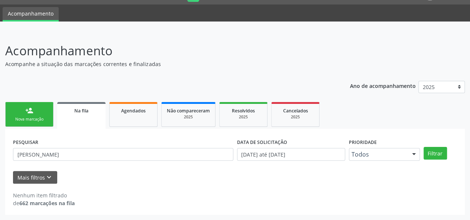
scroll to position [19, 0]
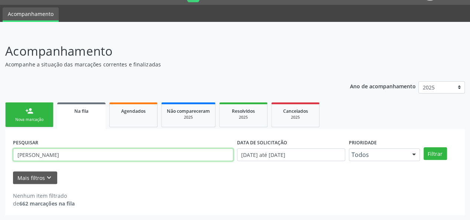
click at [32, 152] on input "[PERSON_NAME]" at bounding box center [123, 155] width 220 height 13
paste input "706301783884976"
type input "706301783884976"
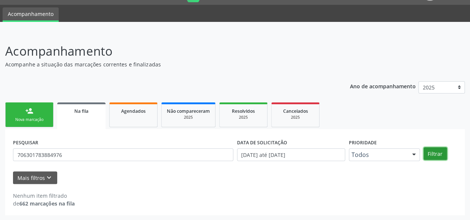
click at [430, 150] on button "Filtrar" at bounding box center [435, 154] width 23 height 13
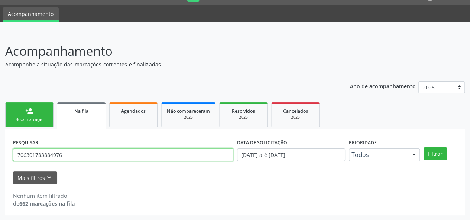
click at [33, 151] on input "706301783884976" at bounding box center [123, 155] width 220 height 13
click at [25, 117] on link "person_add Nova marcação" at bounding box center [29, 115] width 48 height 25
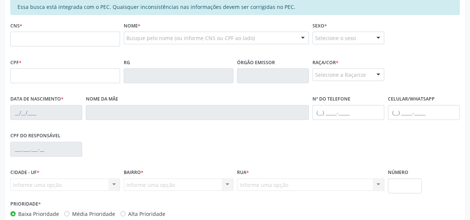
scroll to position [130, 0]
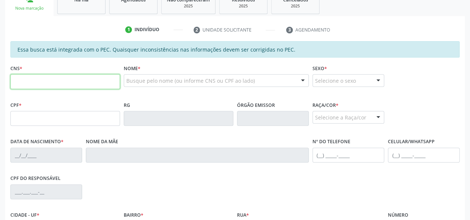
paste input "706 3017 8388 4976"
type input "706 3017 8388 4976"
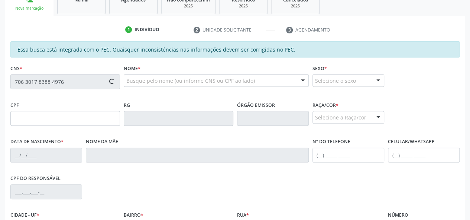
type input "153.120.484-88"
type input "[DATE]"
type input "[PERSON_NAME]"
type input "[PHONE_NUMBER]"
type input "S/N"
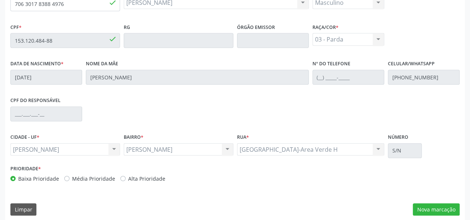
scroll to position [214, 0]
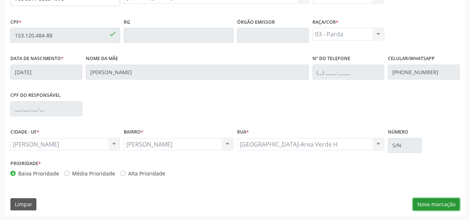
click at [429, 201] on button "Nova marcação" at bounding box center [436, 204] width 47 height 13
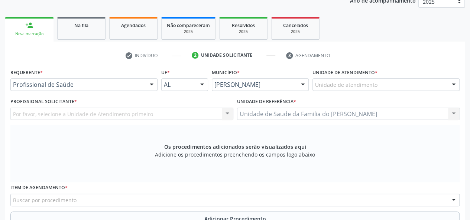
scroll to position [102, 0]
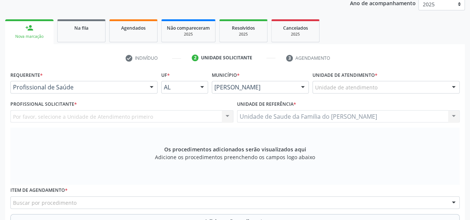
click at [150, 85] on div at bounding box center [151, 87] width 11 height 13
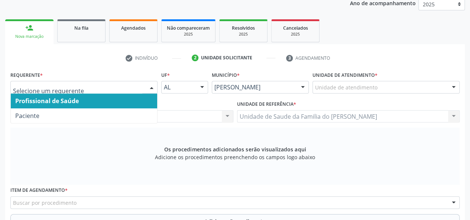
drag, startPoint x: 135, startPoint y: 100, endPoint x: 181, endPoint y: 91, distance: 46.1
click at [136, 100] on span "Profissional de Saúde" at bounding box center [84, 101] width 146 height 15
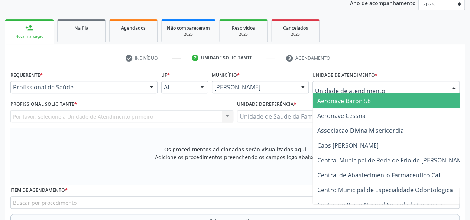
type input "J"
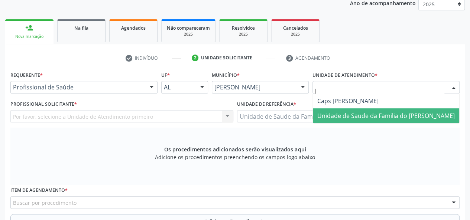
click at [361, 115] on span "Unidade de Saude da Familia do [PERSON_NAME]" at bounding box center [386, 116] width 138 height 8
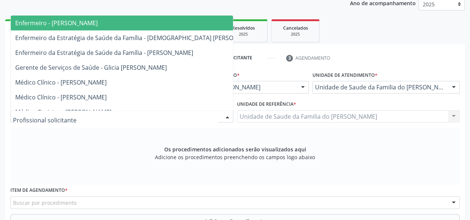
click at [223, 117] on div at bounding box center [227, 117] width 11 height 13
type input "J"
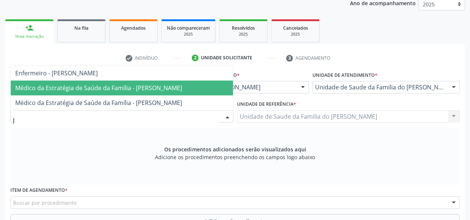
click at [171, 89] on span "Médico da Estratégia de Saúde da Família - [PERSON_NAME]" at bounding box center [98, 88] width 167 height 8
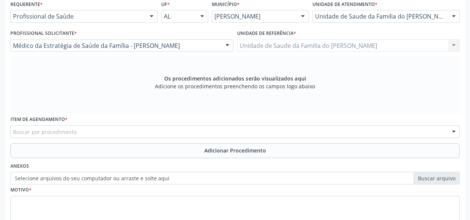
scroll to position [177, 0]
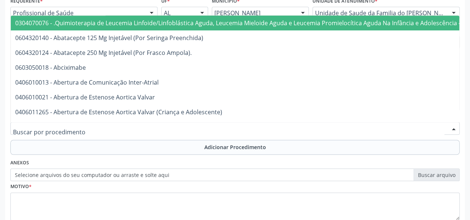
click at [156, 126] on div at bounding box center [234, 128] width 449 height 13
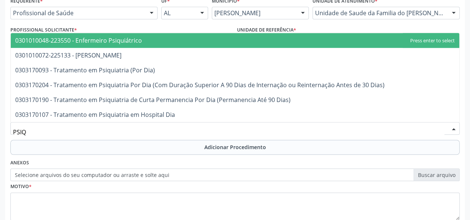
type input "PSIQU"
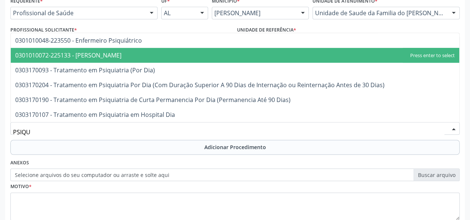
click at [163, 55] on span "0301010072-225133 - [PERSON_NAME]" at bounding box center [235, 55] width 449 height 15
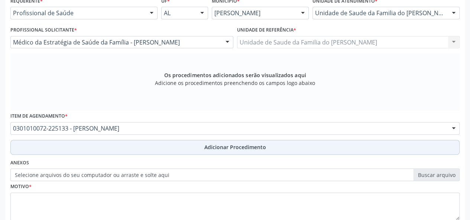
click at [171, 148] on button "Adicionar Procedimento" at bounding box center [234, 147] width 449 height 15
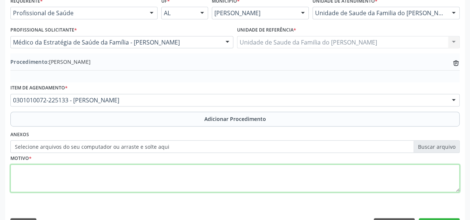
click at [146, 181] on textarea at bounding box center [234, 179] width 449 height 28
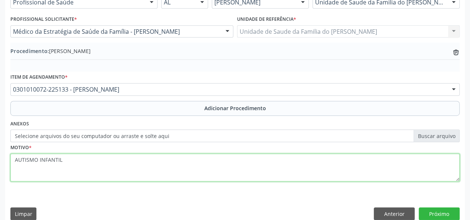
scroll to position [197, 0]
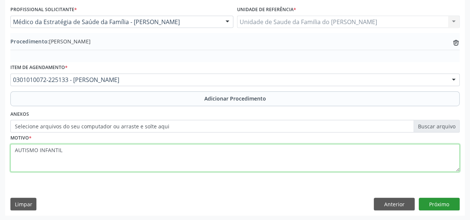
type textarea "AUTISMO INFANTIL"
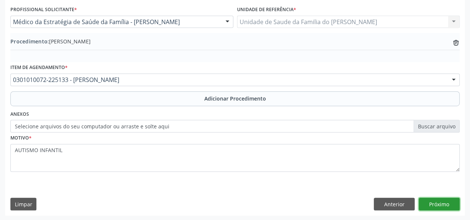
click at [432, 201] on button "Próximo" at bounding box center [439, 204] width 41 height 13
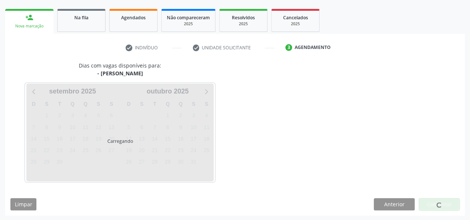
scroll to position [135, 0]
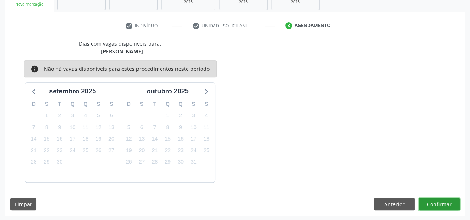
click at [444, 204] on button "Confirmar" at bounding box center [439, 204] width 41 height 13
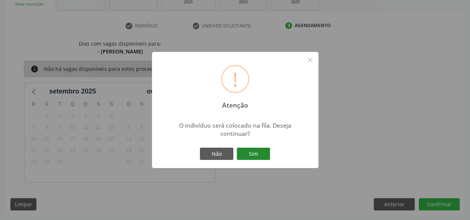
click at [257, 154] on button "Sim" at bounding box center [253, 154] width 33 height 13
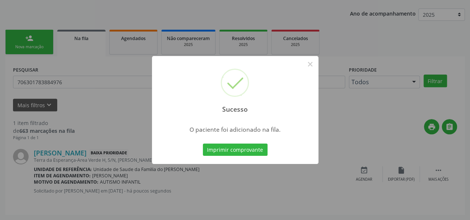
scroll to position [35, 0]
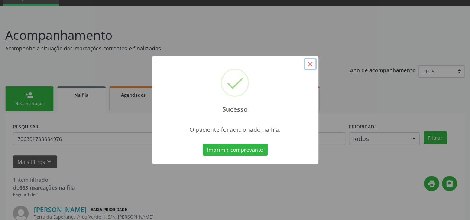
click at [309, 62] on button "×" at bounding box center [310, 64] width 13 height 13
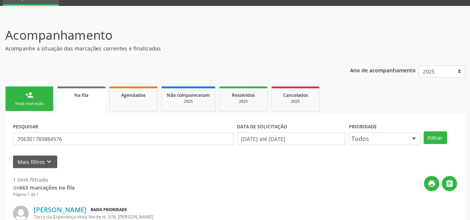
click at [74, 98] on link "Na fila" at bounding box center [81, 100] width 48 height 27
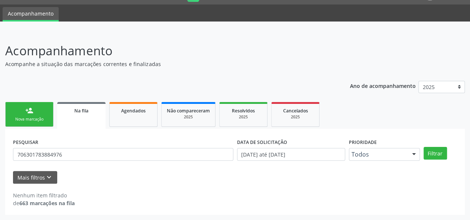
scroll to position [19, 0]
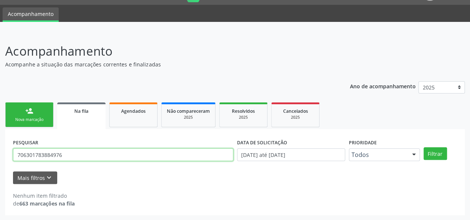
click at [41, 156] on input "706301783884976" at bounding box center [123, 155] width 220 height 13
paste input "201562459769"
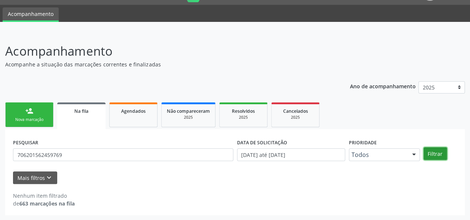
click at [439, 153] on button "Filtrar" at bounding box center [435, 154] width 23 height 13
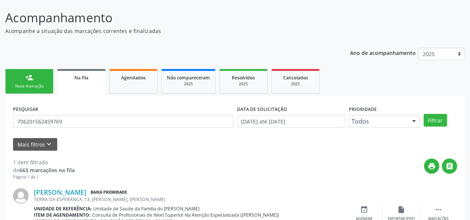
scroll to position [0, 0]
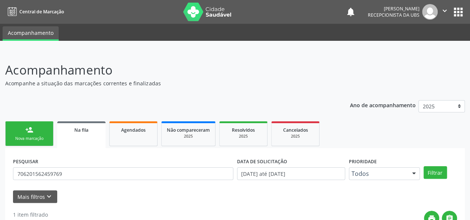
click at [87, 134] on link "Na fila" at bounding box center [81, 135] width 48 height 27
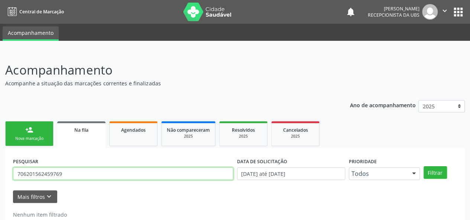
click at [40, 174] on input "706201562459769" at bounding box center [123, 174] width 220 height 13
paste input "0000140791005"
type input "700000140791005"
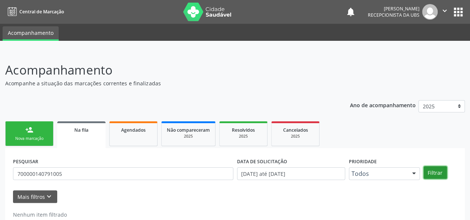
click at [438, 170] on button "Filtrar" at bounding box center [435, 173] width 23 height 13
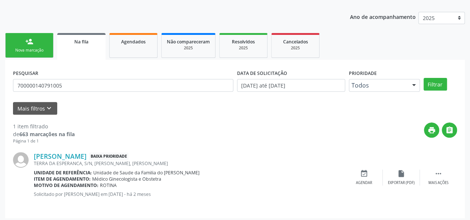
scroll to position [91, 0]
